Goal: Task Accomplishment & Management: Manage account settings

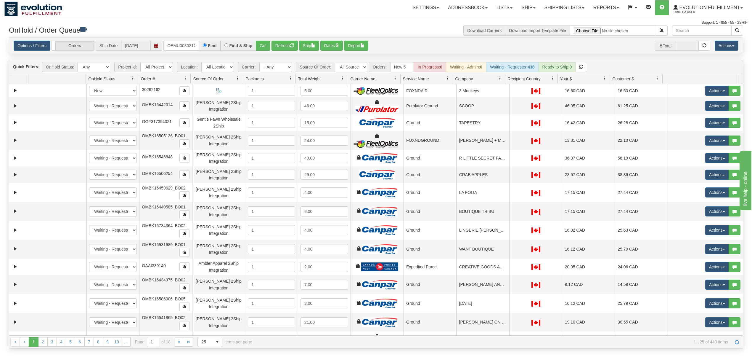
type input "OEMU0030212001"
click at [263, 47] on button "Go!" at bounding box center [263, 46] width 15 height 10
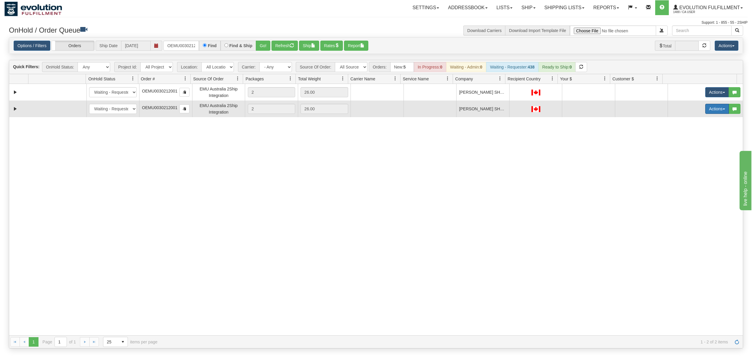
click at [706, 114] on button "Actions" at bounding box center [717, 109] width 24 height 10
click at [688, 149] on link "Delete" at bounding box center [704, 151] width 47 height 8
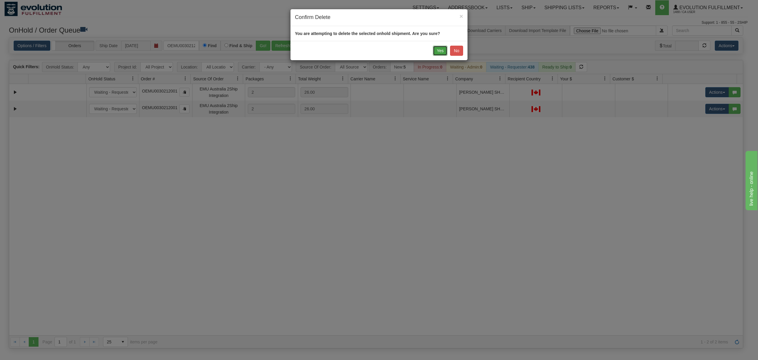
click at [435, 52] on button "Yes" at bounding box center [440, 51] width 15 height 10
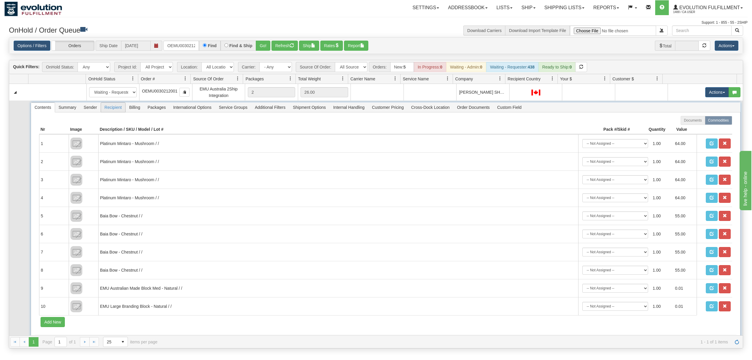
click at [117, 110] on span "Recipient" at bounding box center [113, 106] width 24 height 9
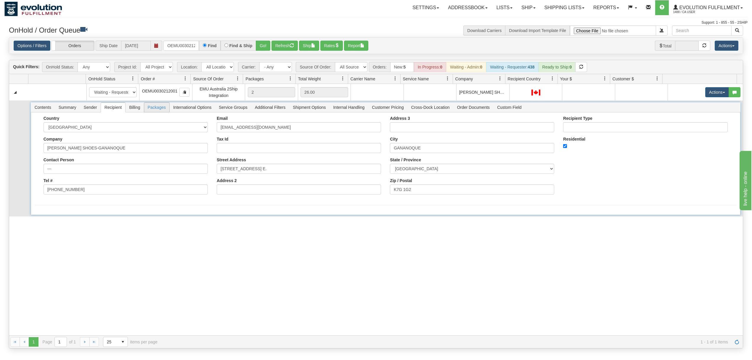
click at [158, 109] on span "Packages" at bounding box center [156, 106] width 25 height 9
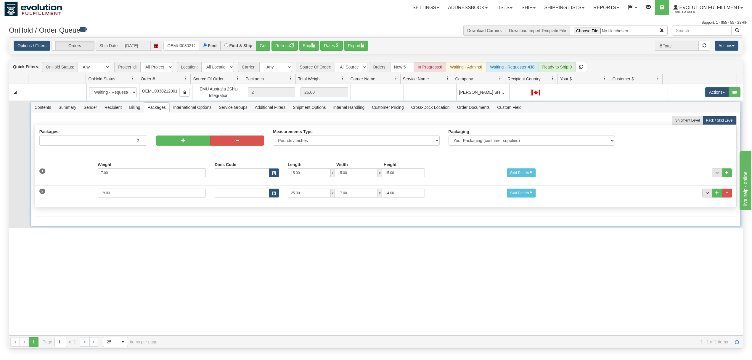
click at [142, 109] on span "Billing" at bounding box center [135, 106] width 18 height 9
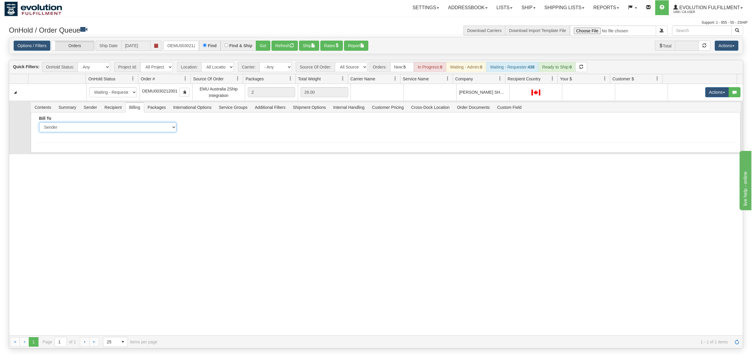
click at [100, 126] on select "Sender Recipient Third Party Collect" at bounding box center [107, 127] width 137 height 10
select select "2"
click at [39, 123] on select "Sender Recipient Third Party Collect" at bounding box center [107, 127] width 137 height 10
click at [223, 115] on div "Bill To Sender Recipient Third Party Collect Account" at bounding box center [386, 137] width 710 height 50
click at [219, 123] on input "Account" at bounding box center [253, 127] width 137 height 10
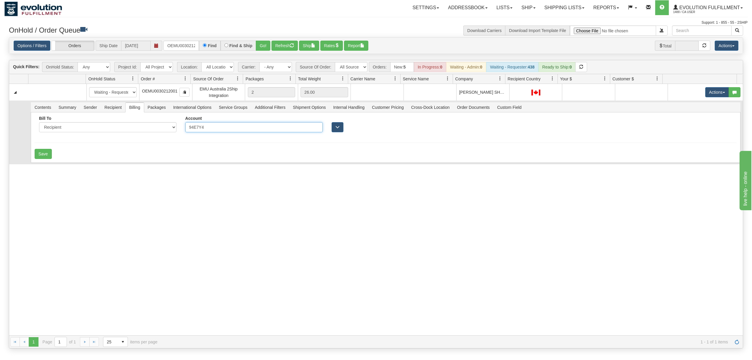
drag, startPoint x: 209, startPoint y: 132, endPoint x: 180, endPoint y: 132, distance: 28.7
click at [181, 132] on div "Account 94E7Y4" at bounding box center [254, 126] width 146 height 21
type input "94E7Y4"
click at [48, 153] on button "Save" at bounding box center [43, 154] width 17 height 10
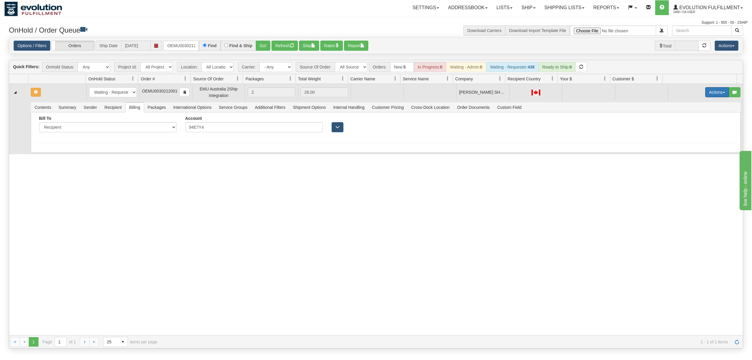
drag, startPoint x: 708, startPoint y: 89, endPoint x: 707, endPoint y: 97, distance: 7.6
click at [708, 89] on button "Actions" at bounding box center [717, 92] width 24 height 10
click at [694, 120] on span "Rate All Services" at bounding box center [705, 118] width 36 height 5
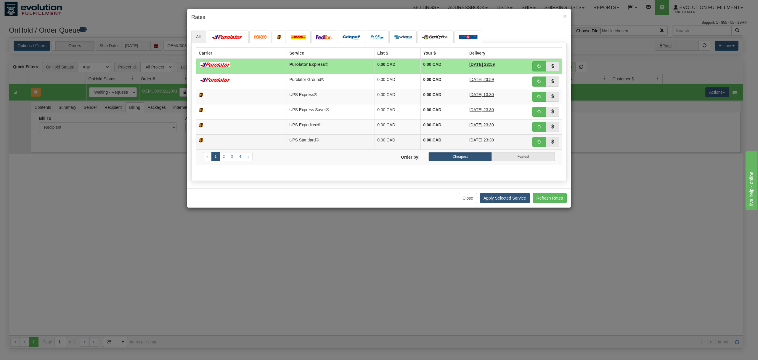
click at [287, 139] on td "UPS Standard®" at bounding box center [331, 141] width 88 height 15
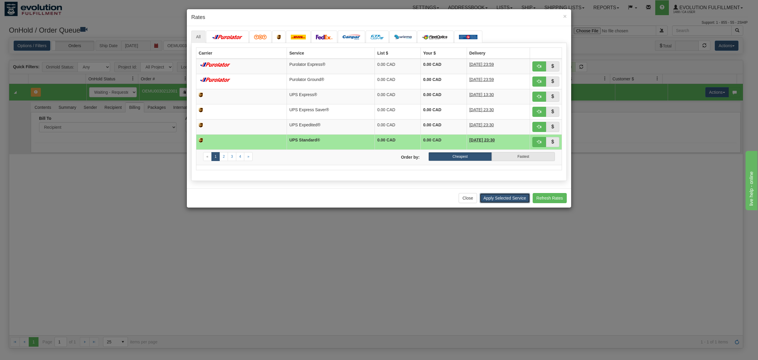
click at [513, 203] on button "Apply Selected Service" at bounding box center [505, 198] width 50 height 10
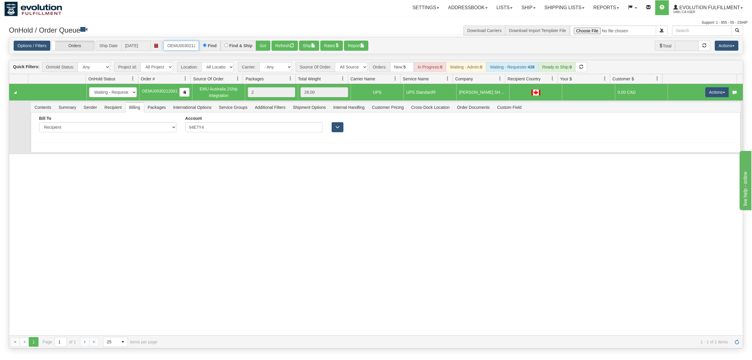
click at [171, 46] on input "OEMU0030212001" at bounding box center [181, 46] width 36 height 10
click at [261, 44] on button "Go!" at bounding box center [263, 46] width 15 height 10
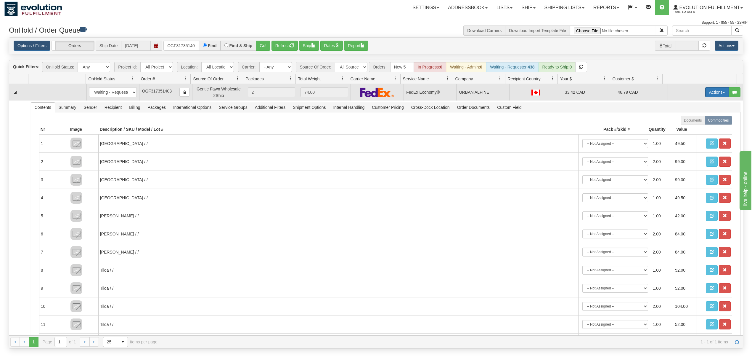
click at [717, 95] on button "Actions" at bounding box center [717, 92] width 24 height 10
click at [693, 129] on link "Ship" at bounding box center [704, 127] width 47 height 8
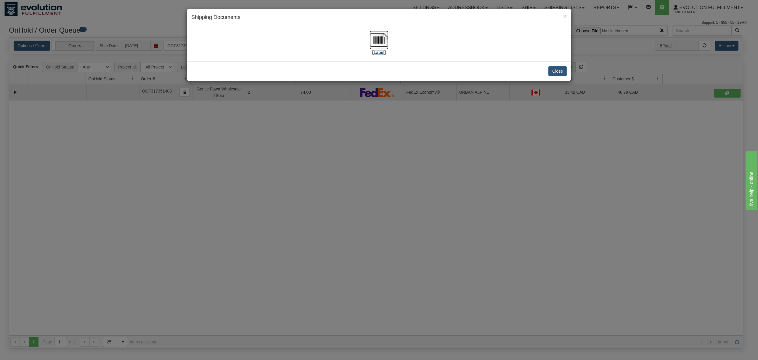
click at [382, 38] on img at bounding box center [379, 40] width 19 height 19
click at [558, 68] on button "Close" at bounding box center [557, 71] width 18 height 10
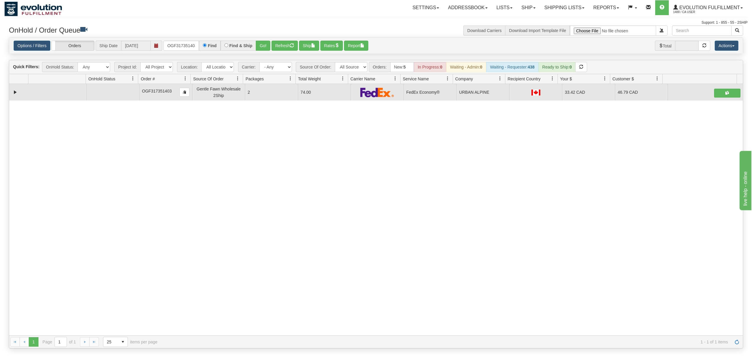
click at [176, 36] on div "OnHold / Order Queue" at bounding box center [190, 31] width 372 height 12
click at [178, 41] on input "OGF317351403" at bounding box center [181, 46] width 36 height 10
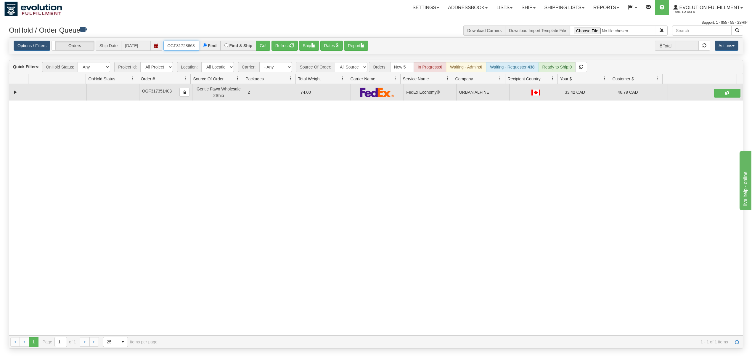
type input "OGF317286632"
click at [262, 43] on button "Go!" at bounding box center [263, 46] width 15 height 10
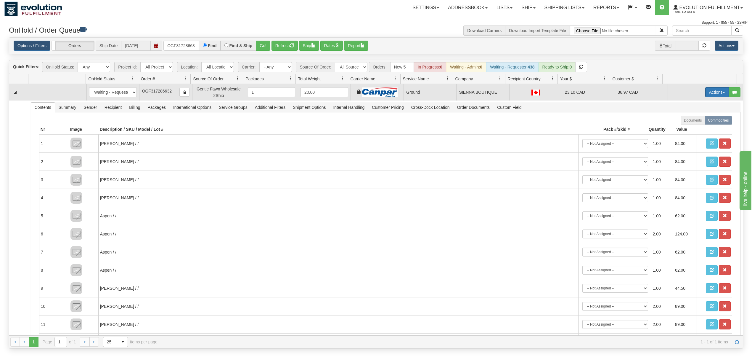
click at [705, 92] on button "Actions" at bounding box center [717, 92] width 24 height 10
click at [692, 128] on span "Ship" at bounding box center [693, 126] width 12 height 5
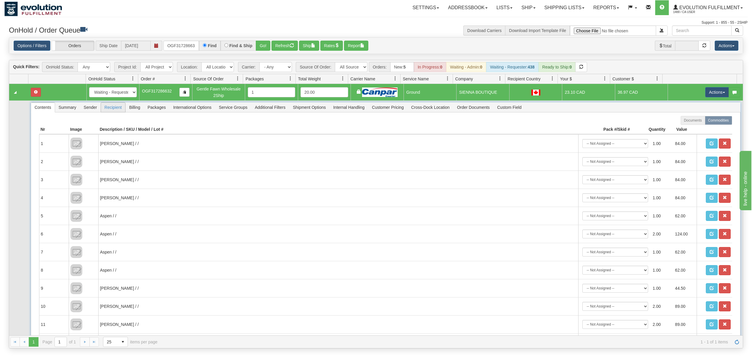
click at [109, 108] on span "Recipient" at bounding box center [113, 106] width 24 height 9
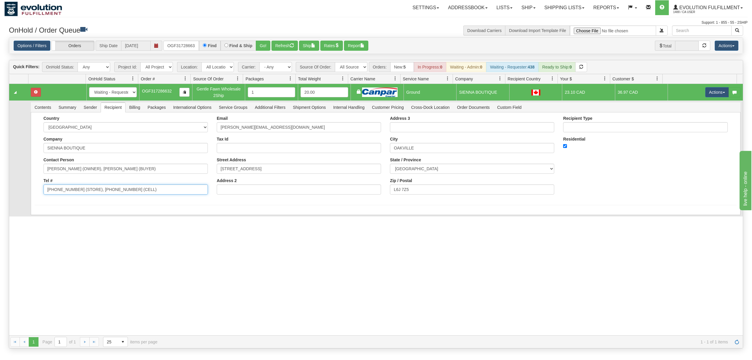
drag, startPoint x: 146, startPoint y: 191, endPoint x: 75, endPoint y: 203, distance: 71.8
click at [75, 203] on form "Country [GEOGRAPHIC_DATA] [GEOGRAPHIC_DATA] [GEOGRAPHIC_DATA] [GEOGRAPHIC_DATA]…" at bounding box center [386, 160] width 702 height 89
type input "[PHONE_NUMBER]"
drag, startPoint x: 158, startPoint y: 171, endPoint x: 79, endPoint y: 180, distance: 79.3
click at [79, 180] on div "Country [GEOGRAPHIC_DATA] [GEOGRAPHIC_DATA] [GEOGRAPHIC_DATA] [GEOGRAPHIC_DATA]…" at bounding box center [125, 157] width 173 height 83
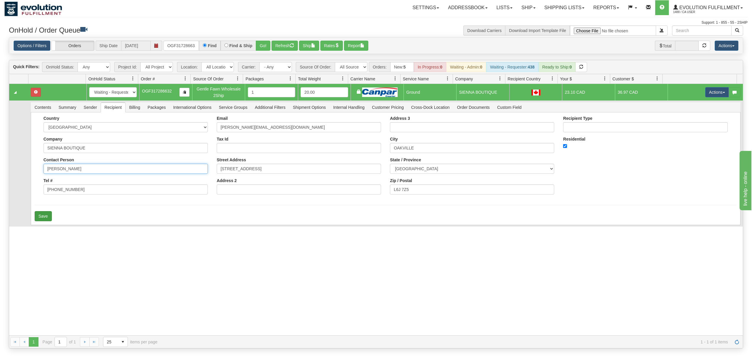
type input "[PERSON_NAME]"
click at [39, 217] on button "Save" at bounding box center [43, 216] width 17 height 10
drag, startPoint x: 711, startPoint y: 87, endPoint x: 711, endPoint y: 97, distance: 10.7
click at [711, 88] on td "Actions Open Refresh Rates Rate All Services Ship Delete Edit Items" at bounding box center [705, 92] width 75 height 17
click at [711, 94] on button "Actions" at bounding box center [717, 92] width 24 height 10
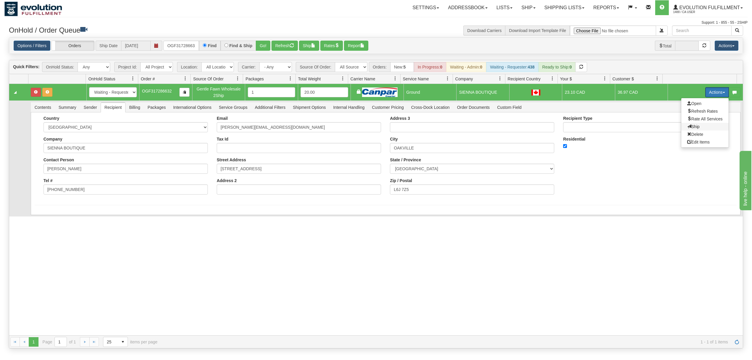
click at [687, 126] on span "Ship" at bounding box center [693, 126] width 12 height 5
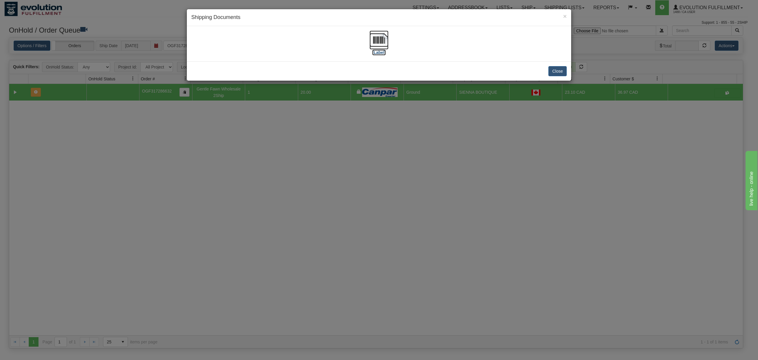
click at [378, 42] on img at bounding box center [379, 40] width 19 height 19
click at [560, 70] on button "Close" at bounding box center [557, 71] width 18 height 10
